Goal: Information Seeking & Learning: Learn about a topic

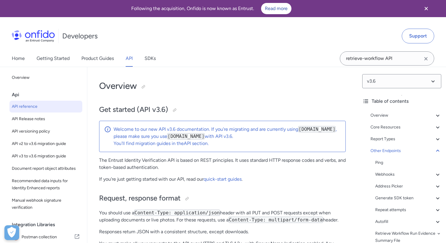
select select "http"
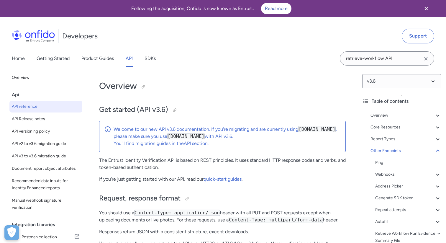
select select "http"
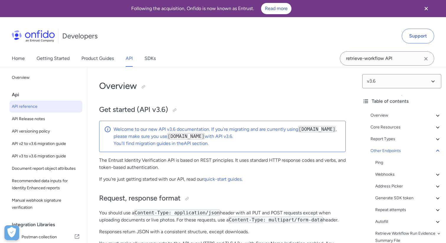
select select "http"
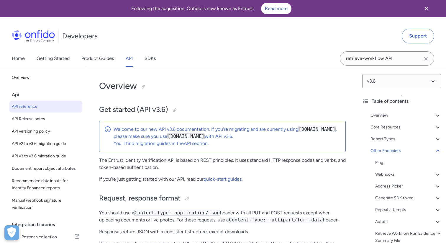
select select "http"
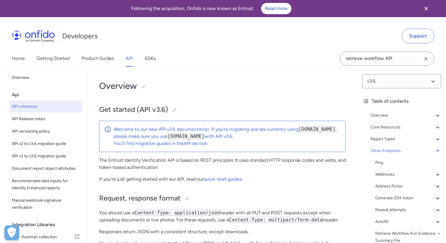
select select "http"
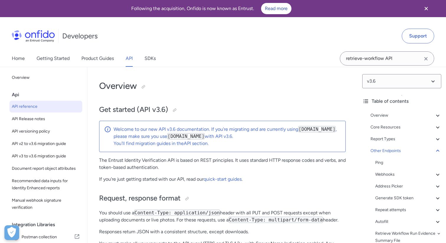
select select "http"
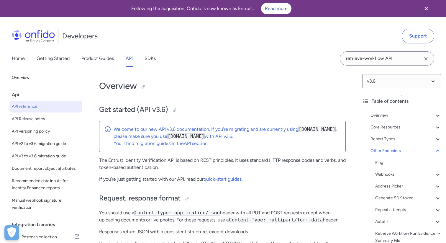
select select "http"
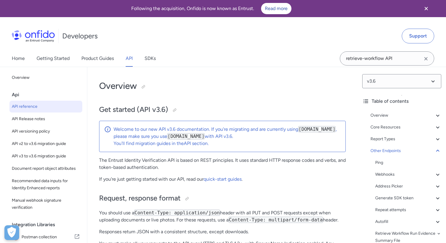
select select "http"
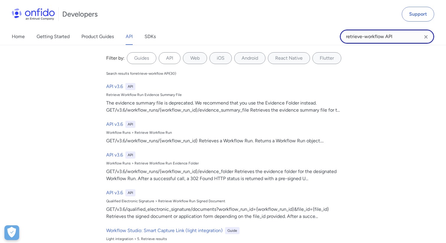
click at [403, 39] on input "retrieve-workflow API" at bounding box center [387, 37] width 94 height 14
drag, startPoint x: 403, startPoint y: 39, endPoint x: 343, endPoint y: 37, distance: 59.7
click at [343, 37] on input "retrieve-workflow API" at bounding box center [387, 37] width 94 height 14
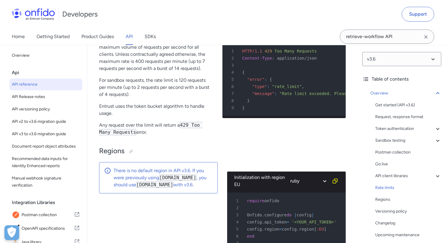
click at [219, 156] on h2 "Regions" at bounding box center [222, 151] width 247 height 10
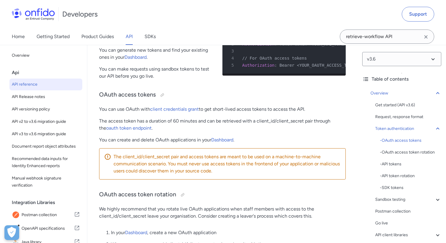
scroll to position [1493, 0]
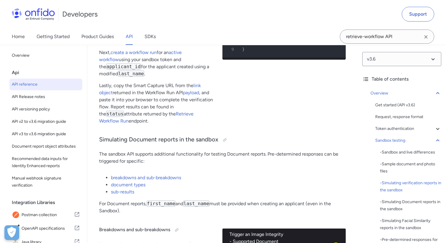
click at [175, 125] on p "Lastly, copy the Smart Capture URL from the link object returned in the Workflo…" at bounding box center [156, 103] width 114 height 43
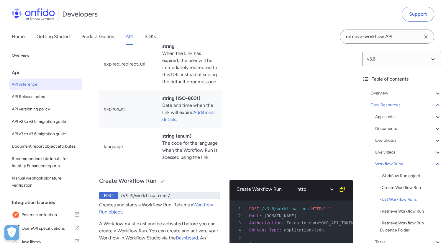
scroll to position [17284, 0]
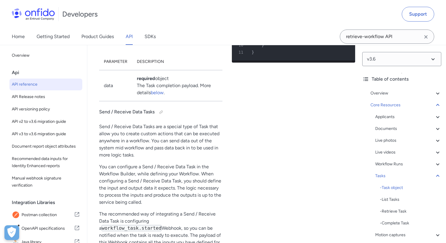
scroll to position [18099, 0]
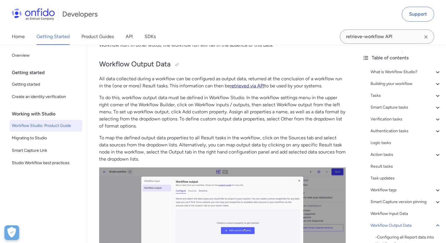
click at [247, 89] on link "retrieved via API" at bounding box center [247, 86] width 34 height 6
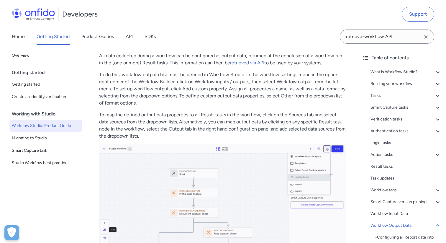
scroll to position [13196, 0]
